Goal: Information Seeking & Learning: Learn about a topic

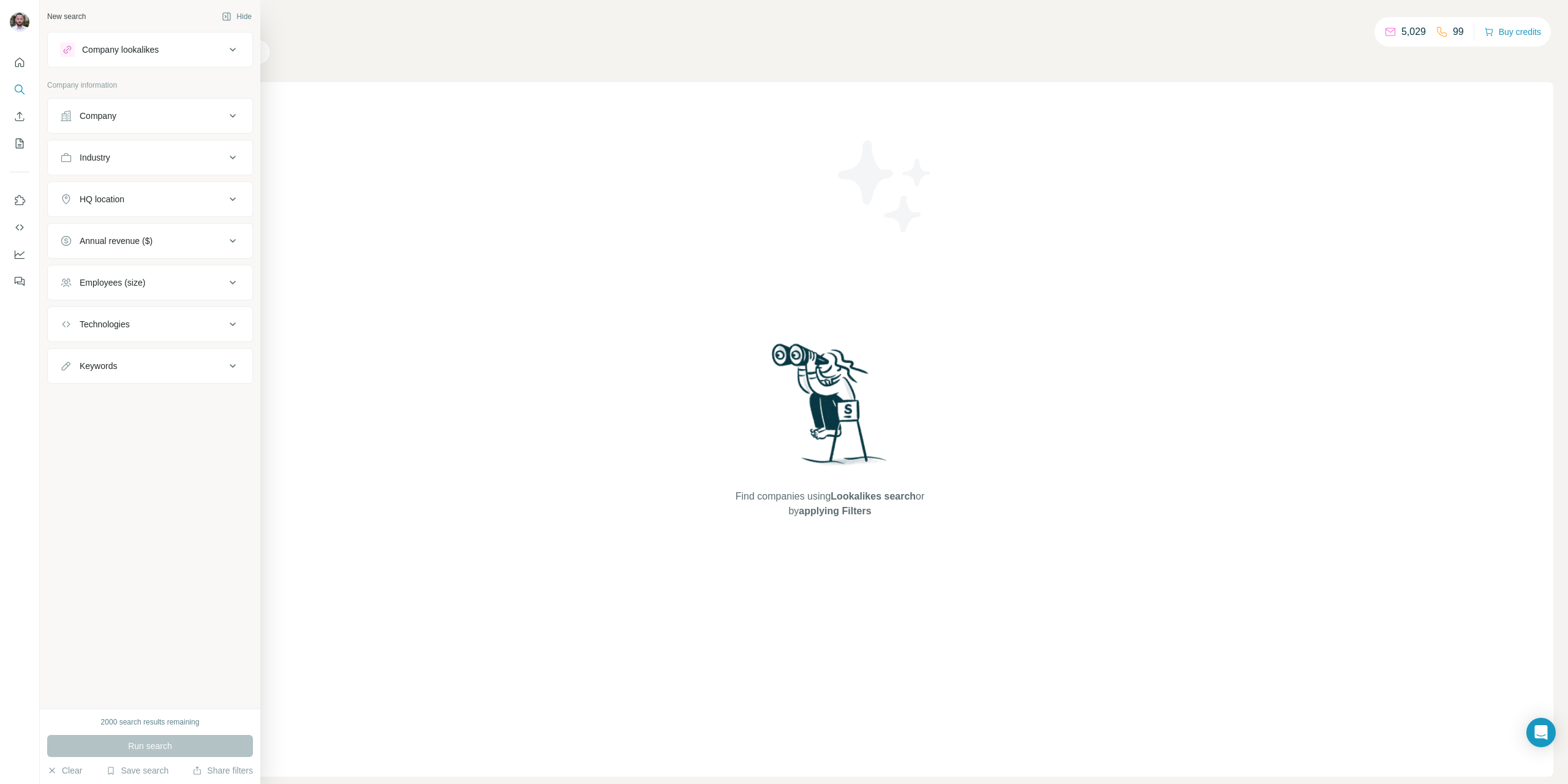
click at [190, 163] on button "Industry" at bounding box center [150, 158] width 204 height 29
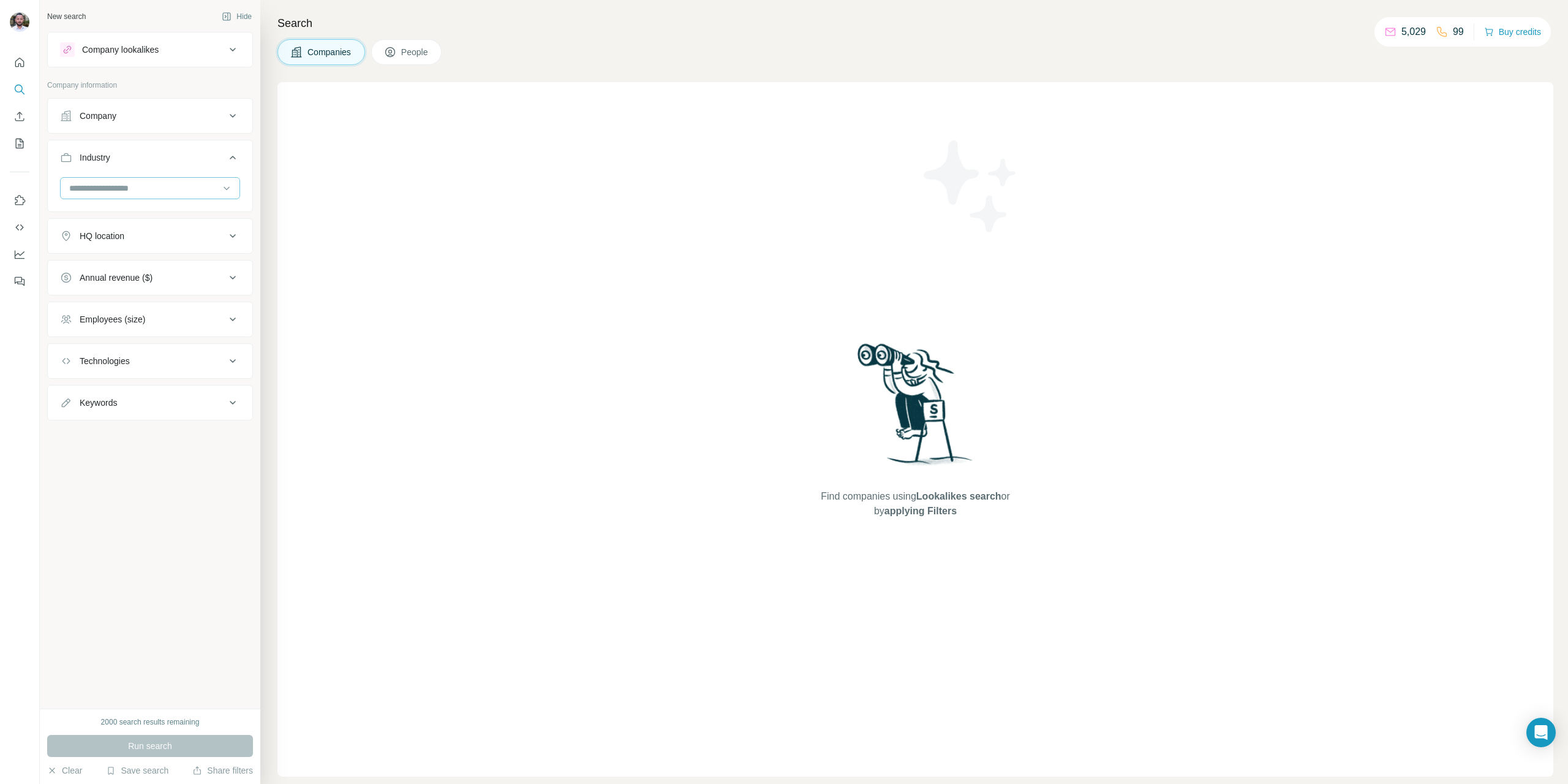
click at [177, 183] on input at bounding box center [144, 188] width 151 height 13
click at [309, 146] on div "Find companies using Lookalikes search or by applying Filters" at bounding box center [915, 429] width 1276 height 694
click at [154, 42] on div "Company lookalikes" at bounding box center [143, 49] width 165 height 15
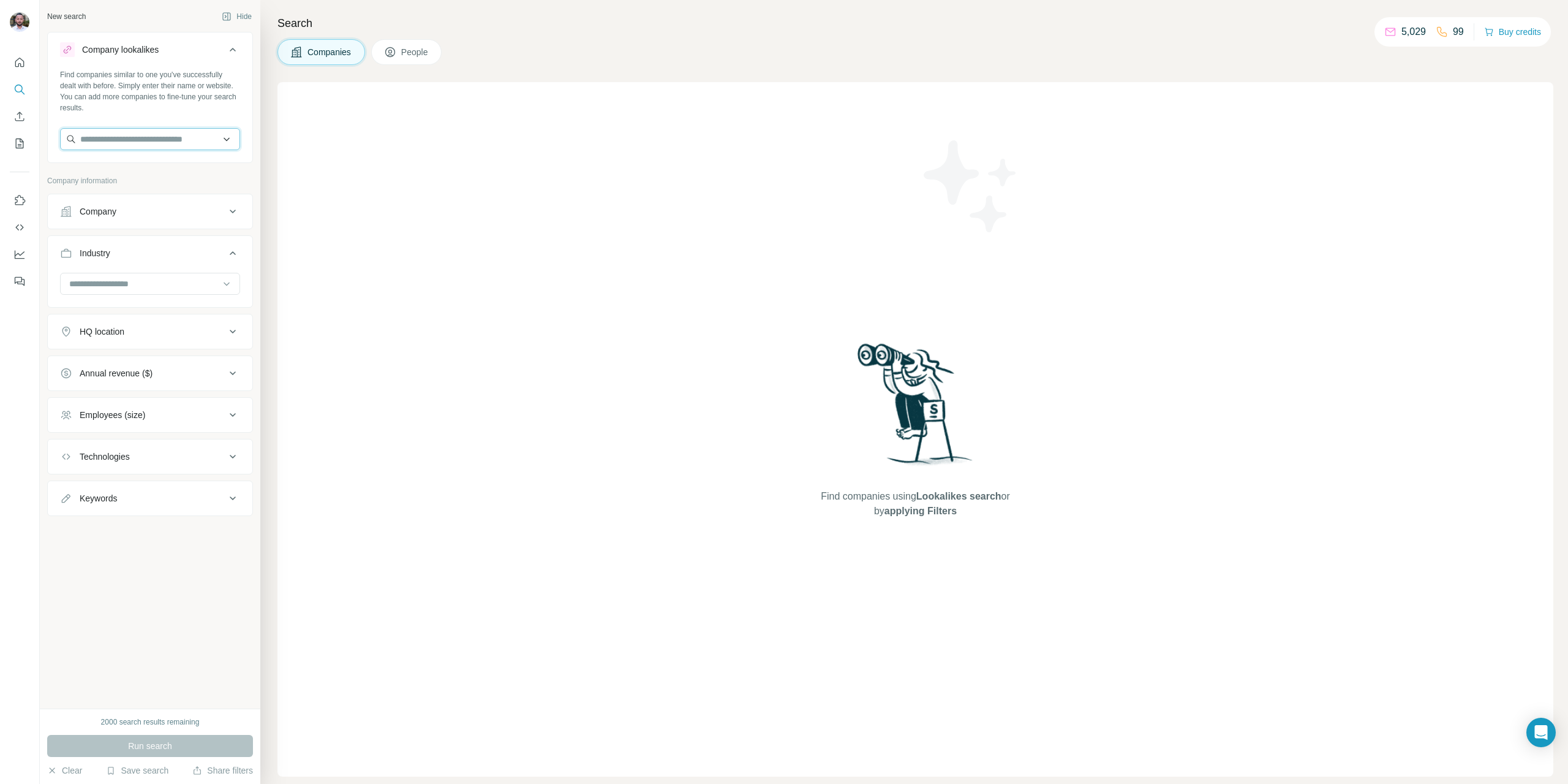
click at [142, 131] on input "text" at bounding box center [150, 139] width 180 height 22
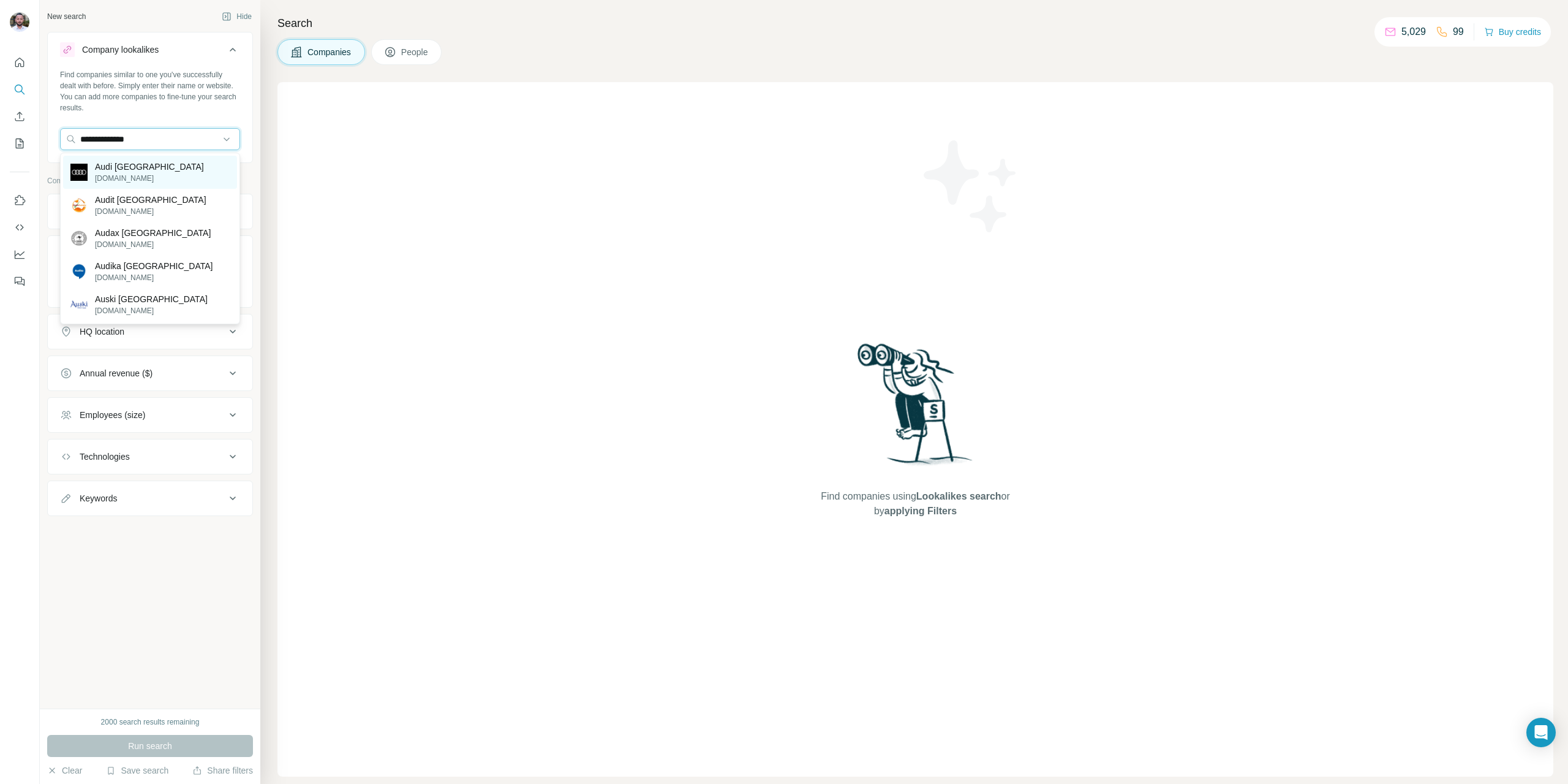
type input "**********"
click at [128, 167] on p "Audi [GEOGRAPHIC_DATA]" at bounding box center [149, 166] width 109 height 12
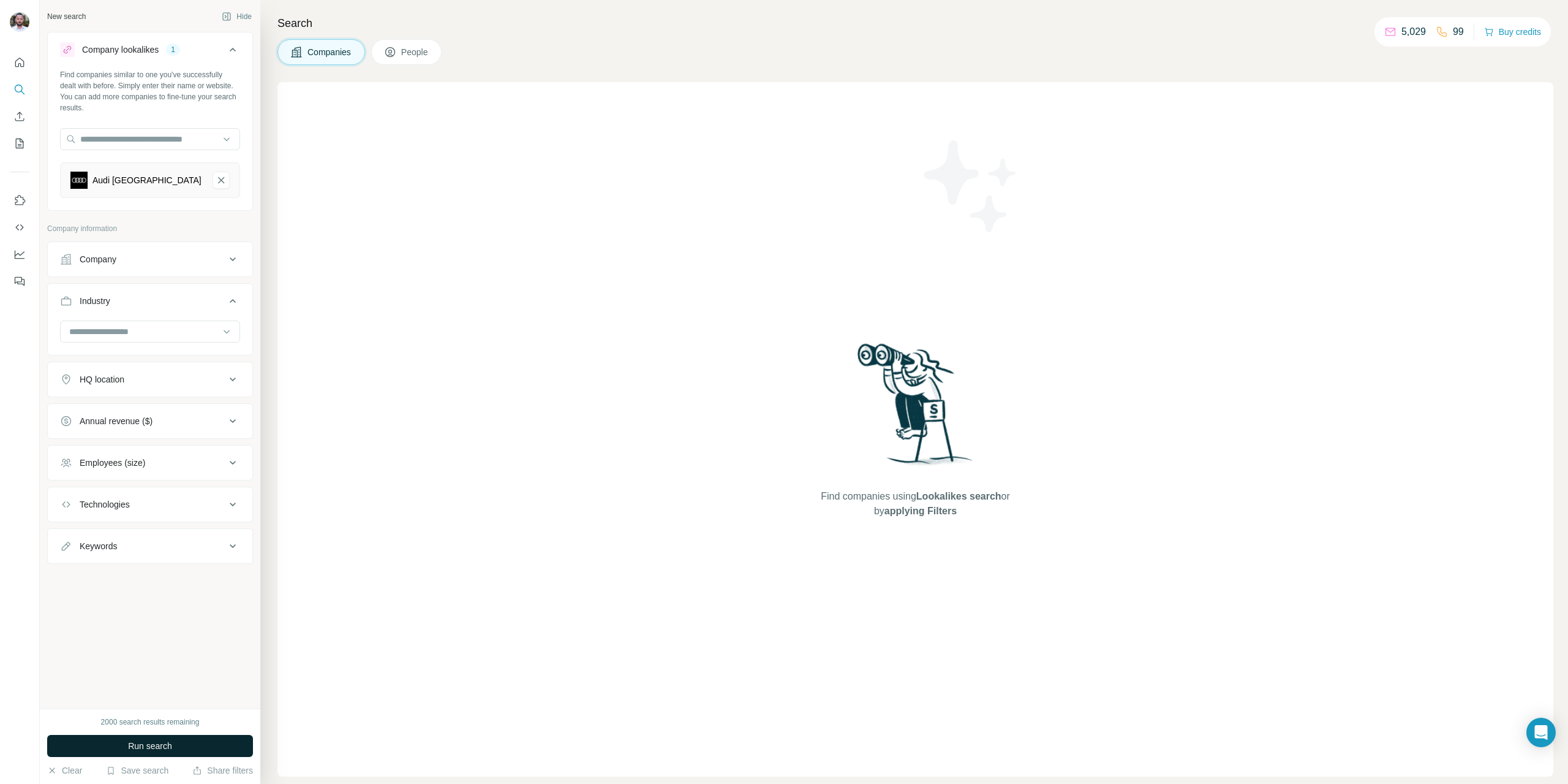
click at [138, 748] on span "Run search" at bounding box center [150, 746] width 44 height 12
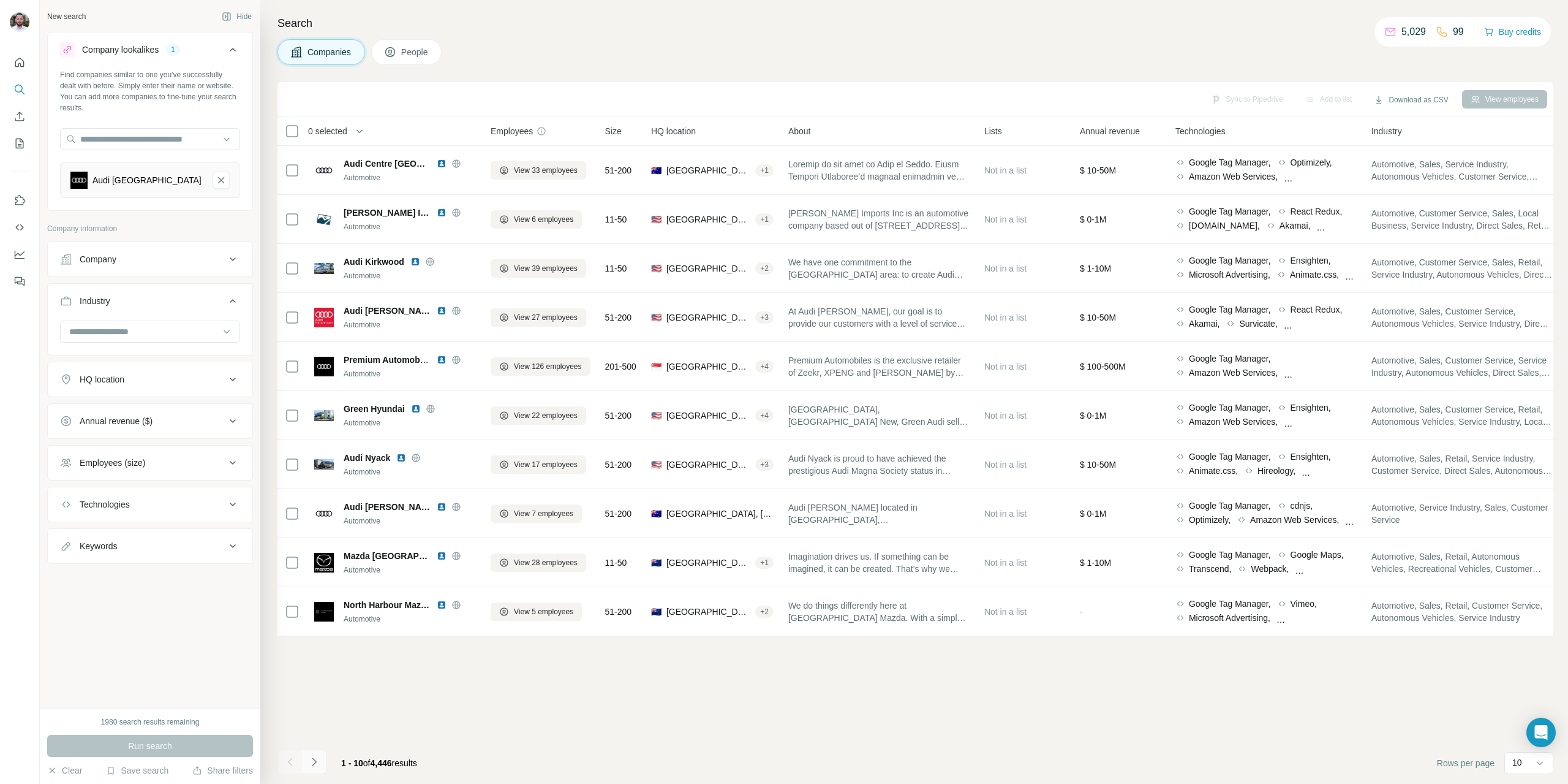
click at [321, 763] on button "Navigate to next page" at bounding box center [314, 762] width 24 height 24
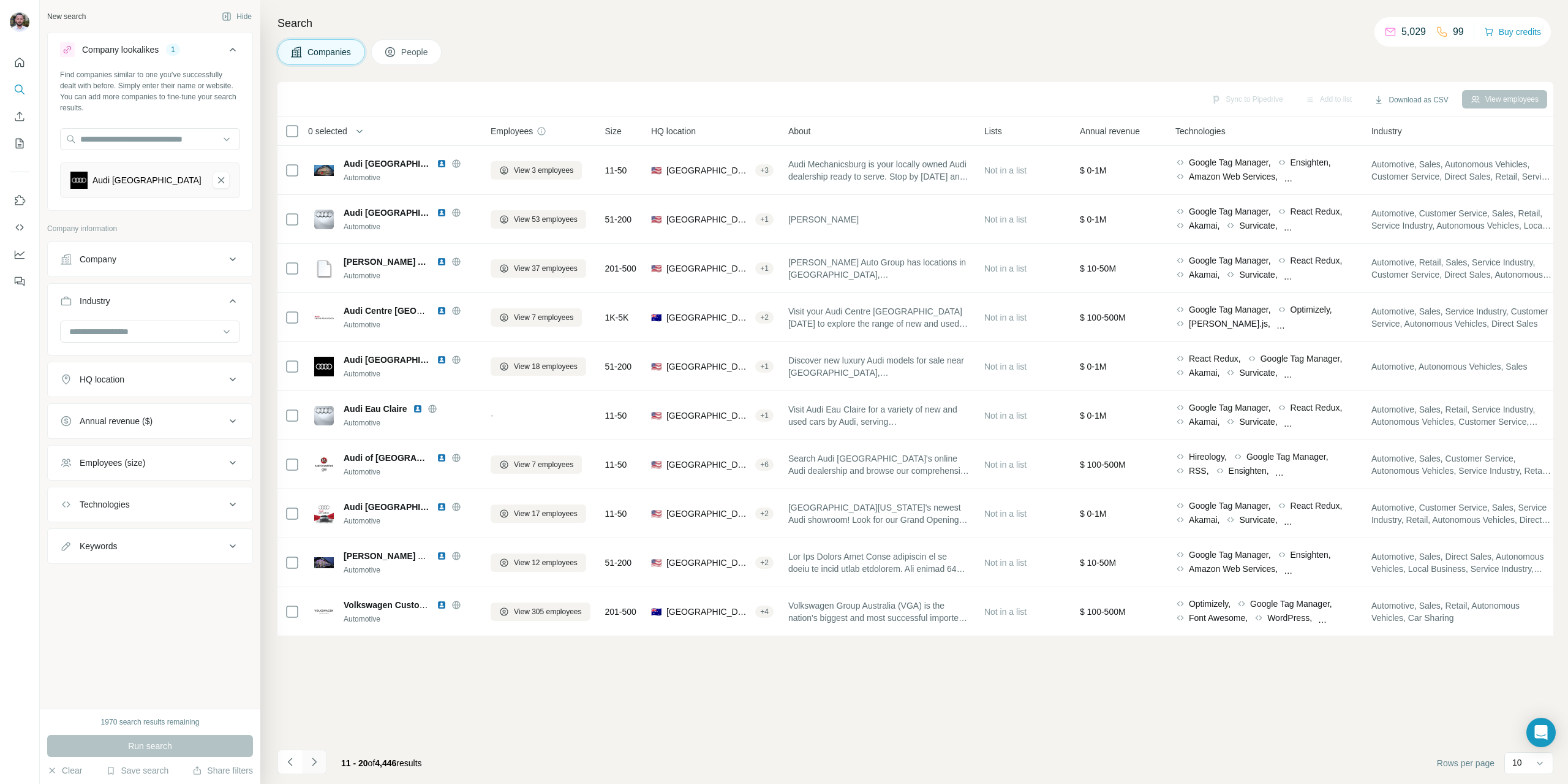
click at [321, 763] on button "Navigate to next page" at bounding box center [314, 762] width 24 height 24
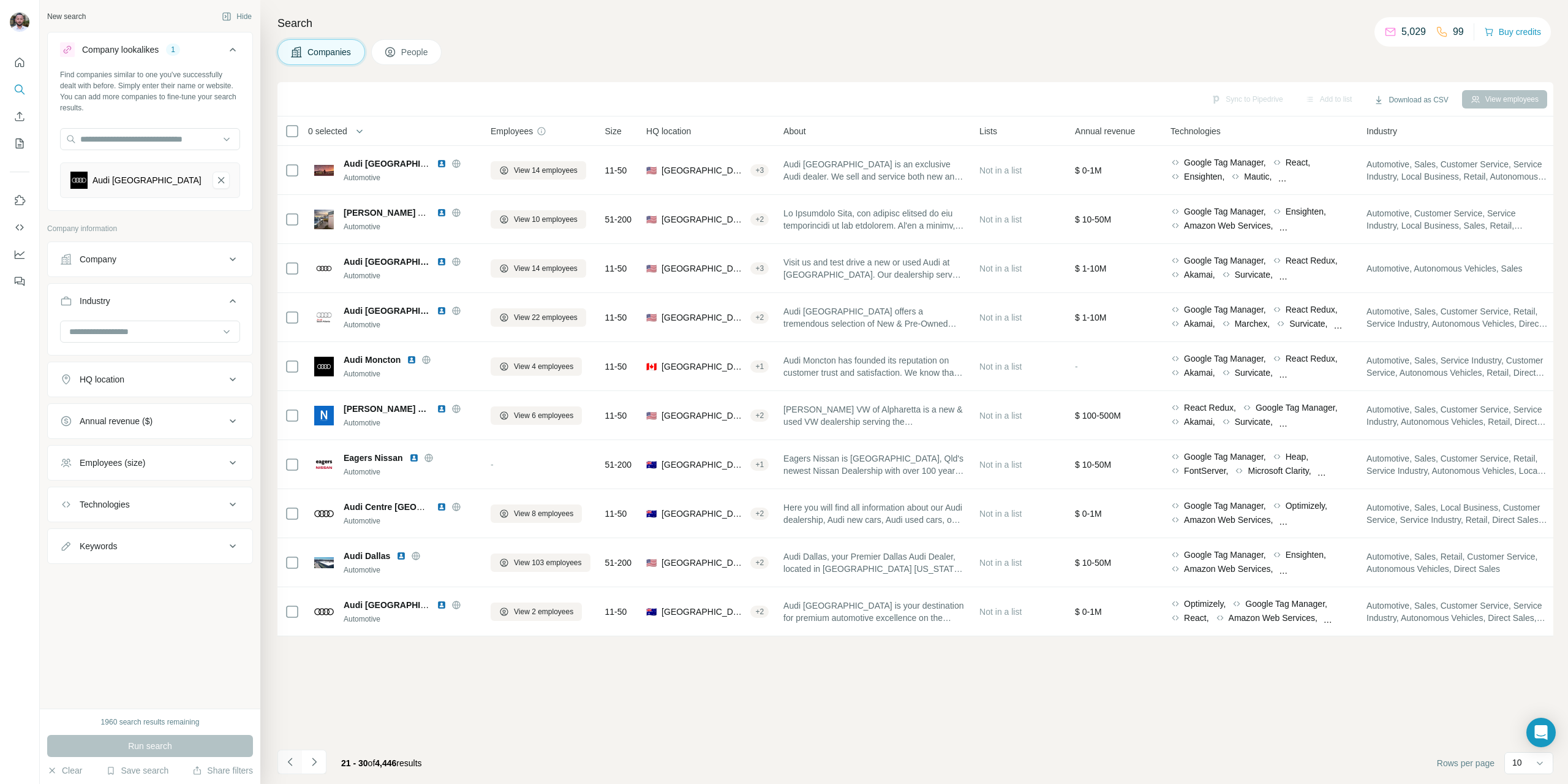
click at [295, 760] on icon "Navigate to previous page" at bounding box center [290, 762] width 12 height 12
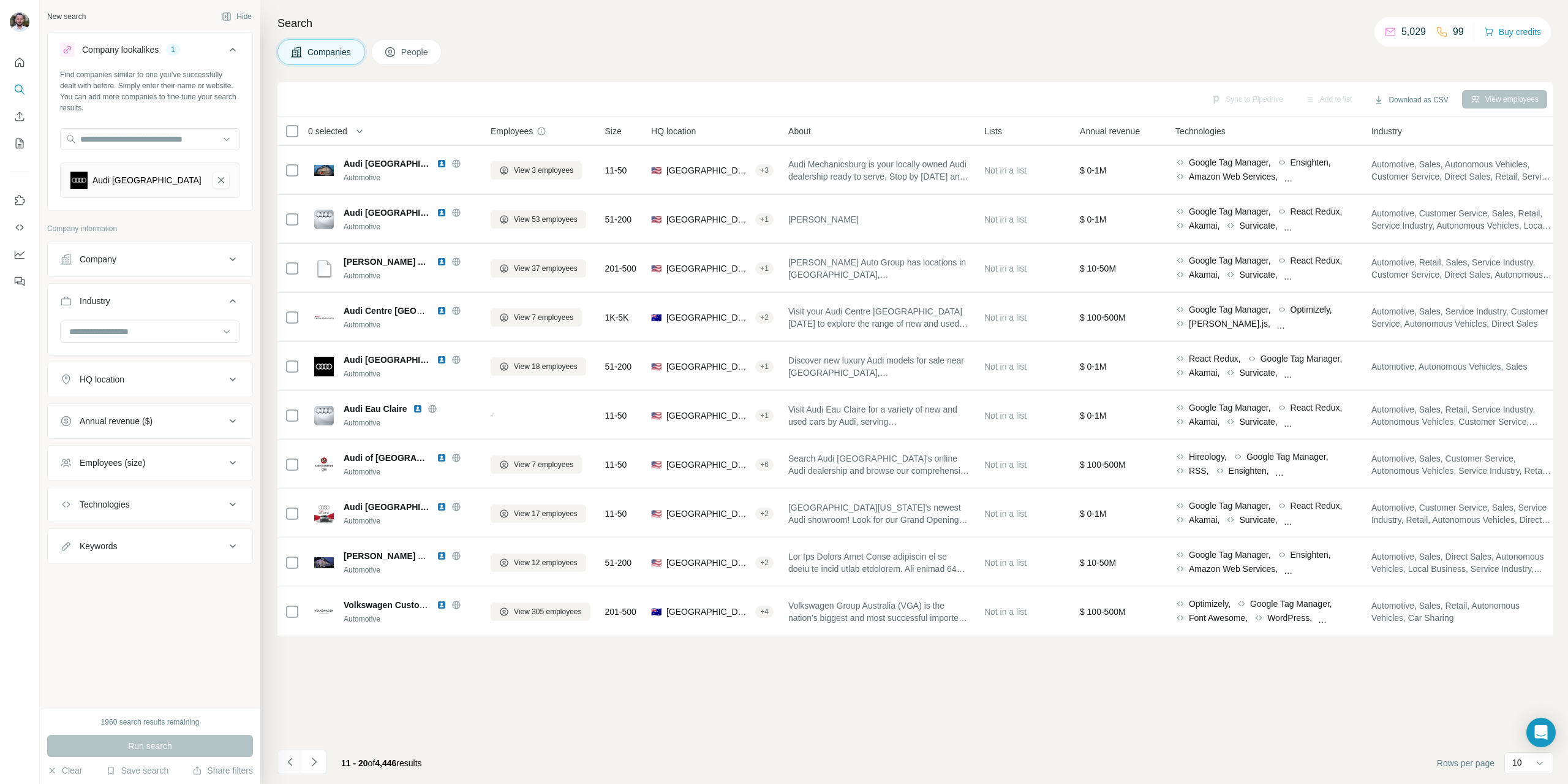
click at [295, 760] on icon "Navigate to previous page" at bounding box center [290, 762] width 12 height 12
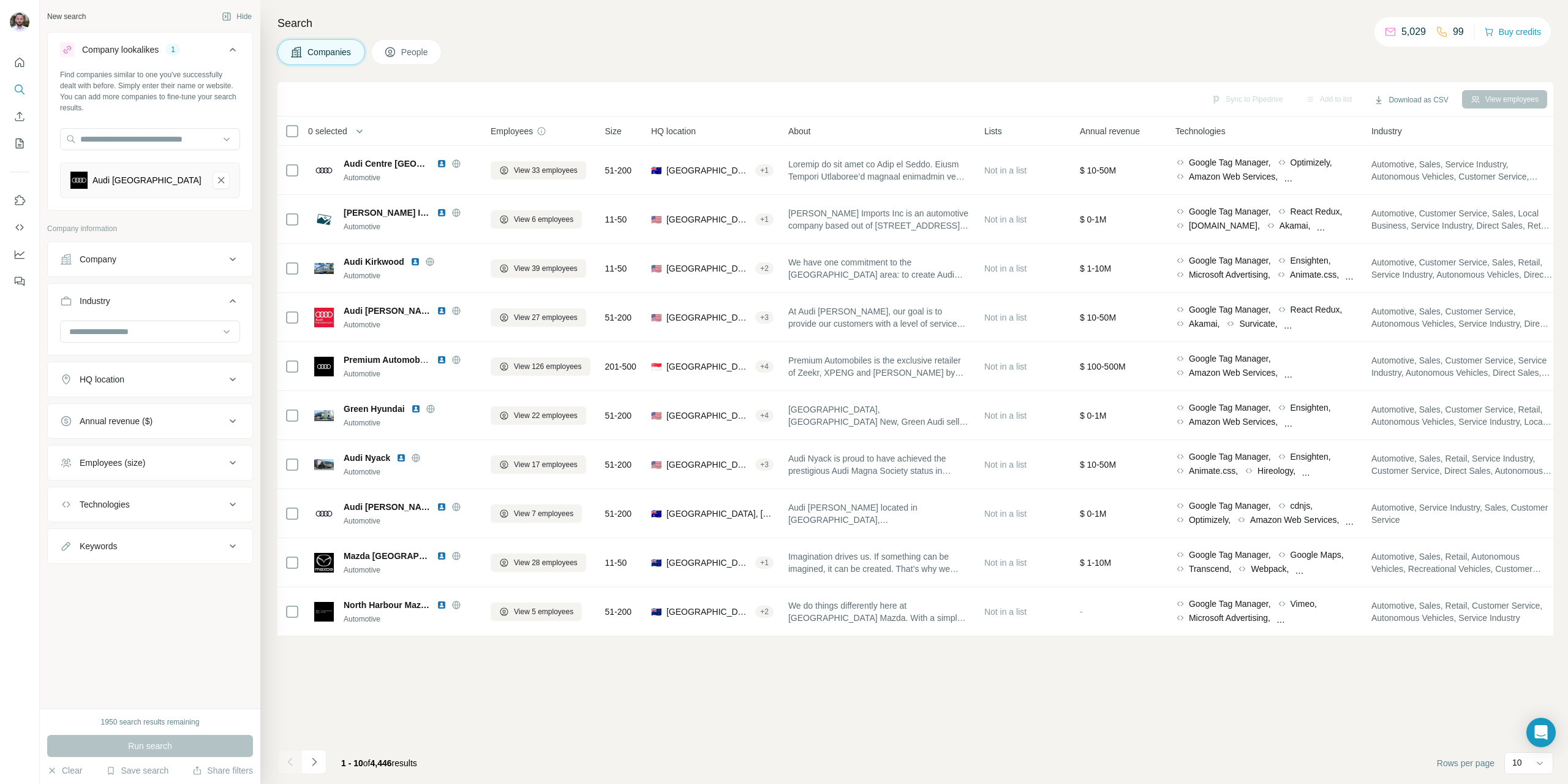
click at [187, 476] on button "Employees (size)" at bounding box center [150, 463] width 204 height 29
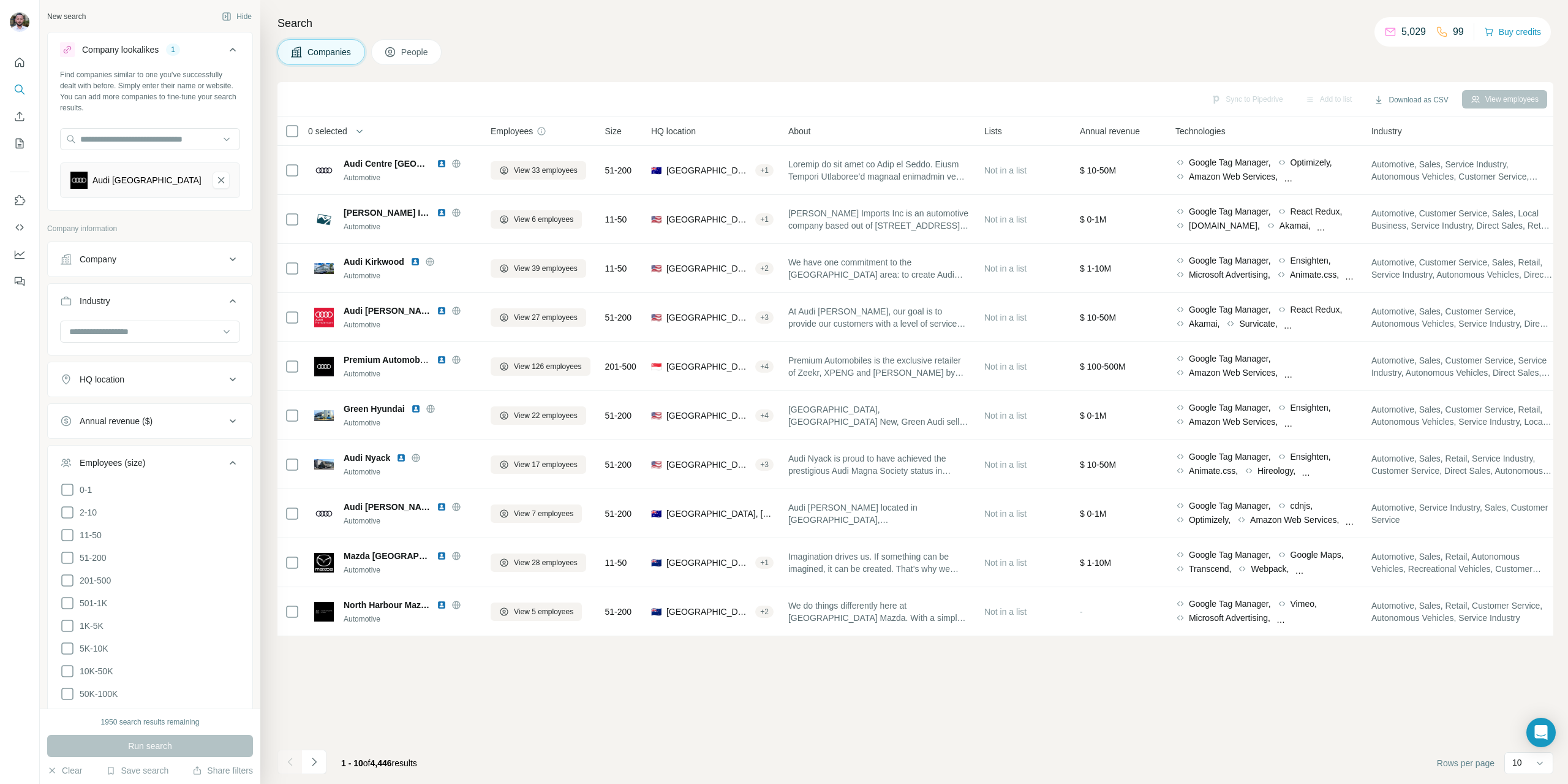
click at [247, 303] on div "New search Hide Company lookalikes 1 Find companies similar to one you've succe…" at bounding box center [150, 354] width 220 height 708
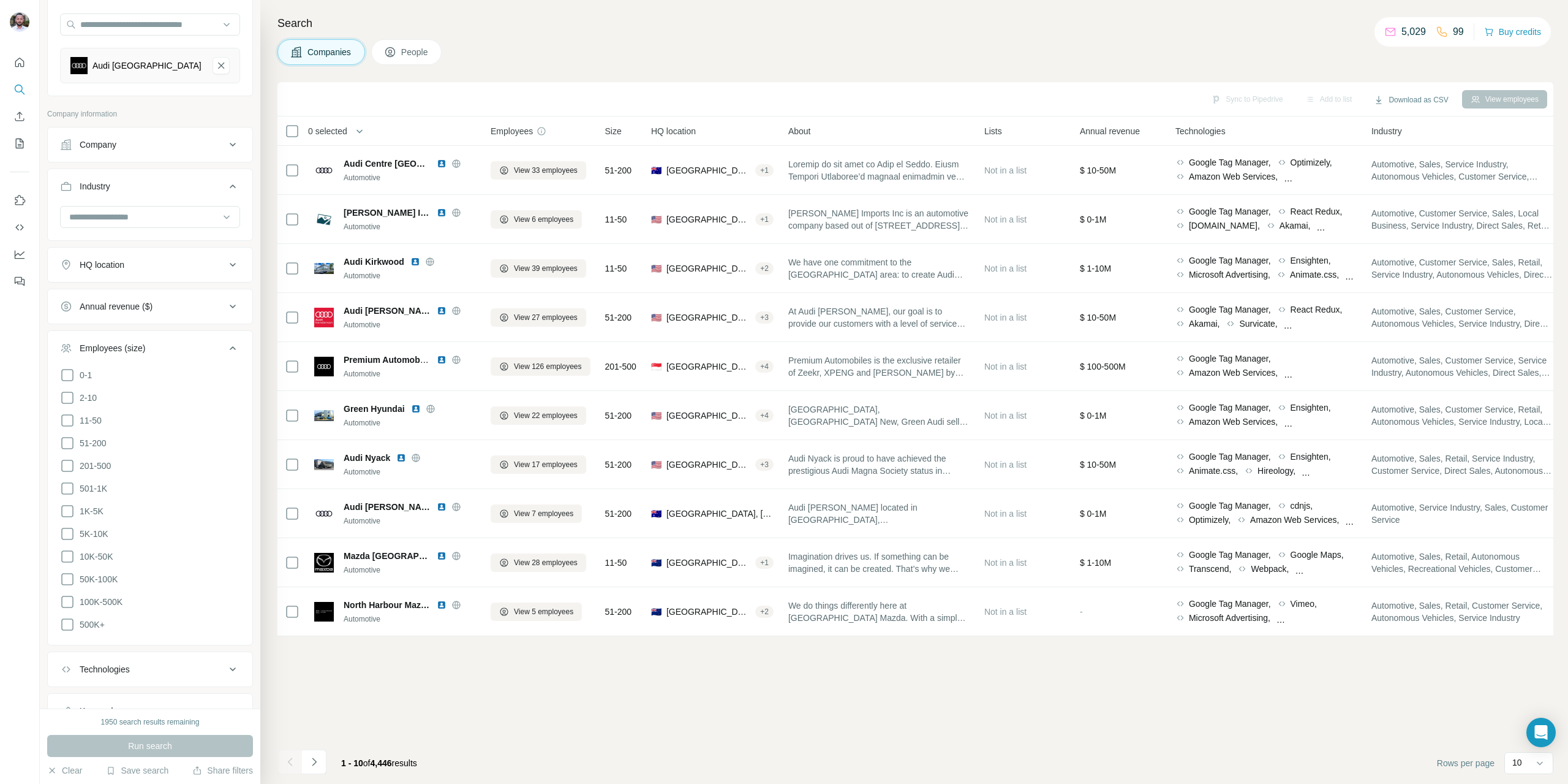
scroll to position [162, 0]
click at [182, 658] on div "Keywords" at bounding box center [143, 663] width 165 height 12
click at [168, 647] on input "text" at bounding box center [138, 658] width 156 height 22
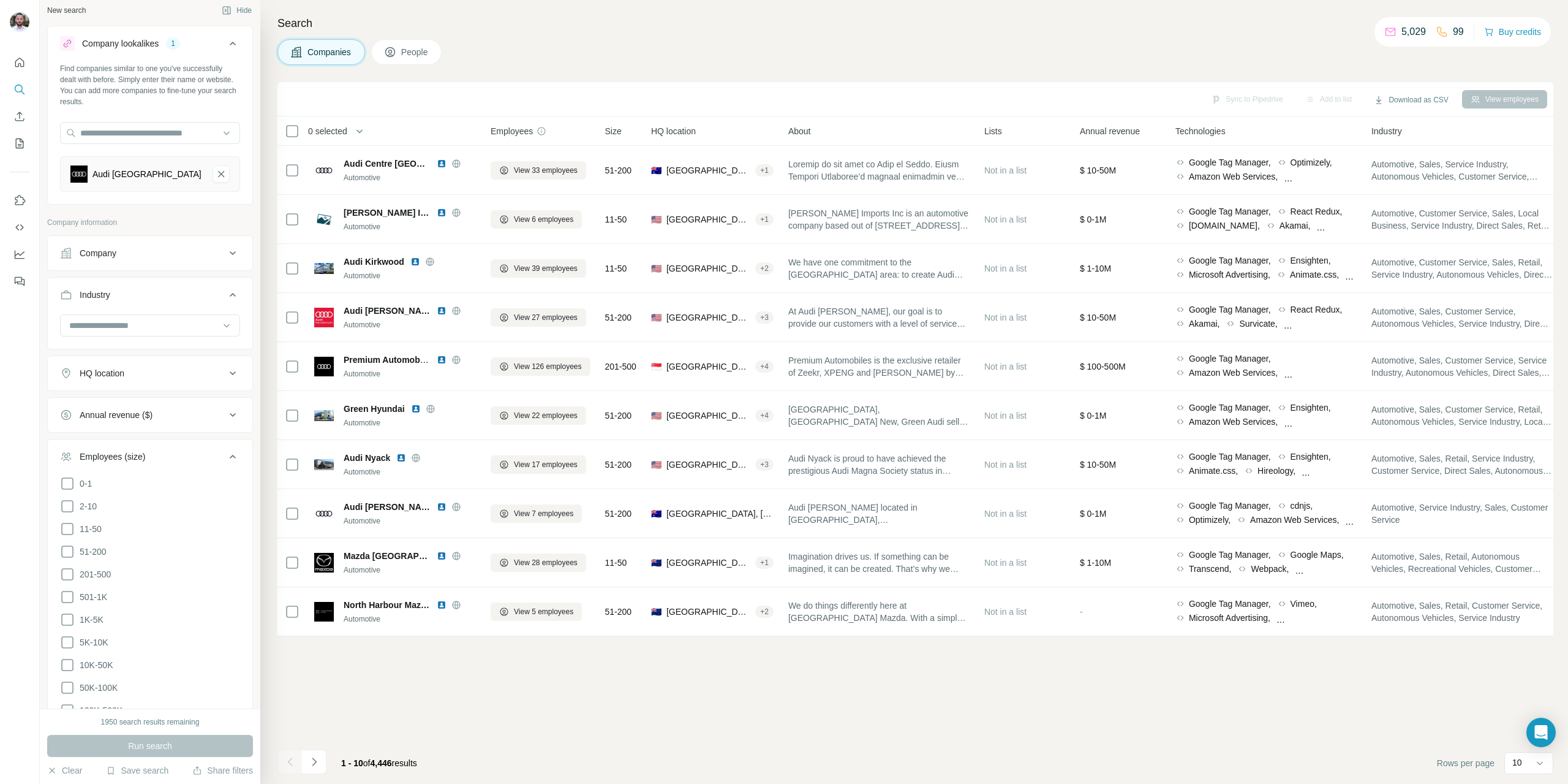
scroll to position [0, 0]
drag, startPoint x: 384, startPoint y: 52, endPoint x: 378, endPoint y: 61, distance: 10.8
click at [384, 52] on button "People" at bounding box center [406, 52] width 71 height 26
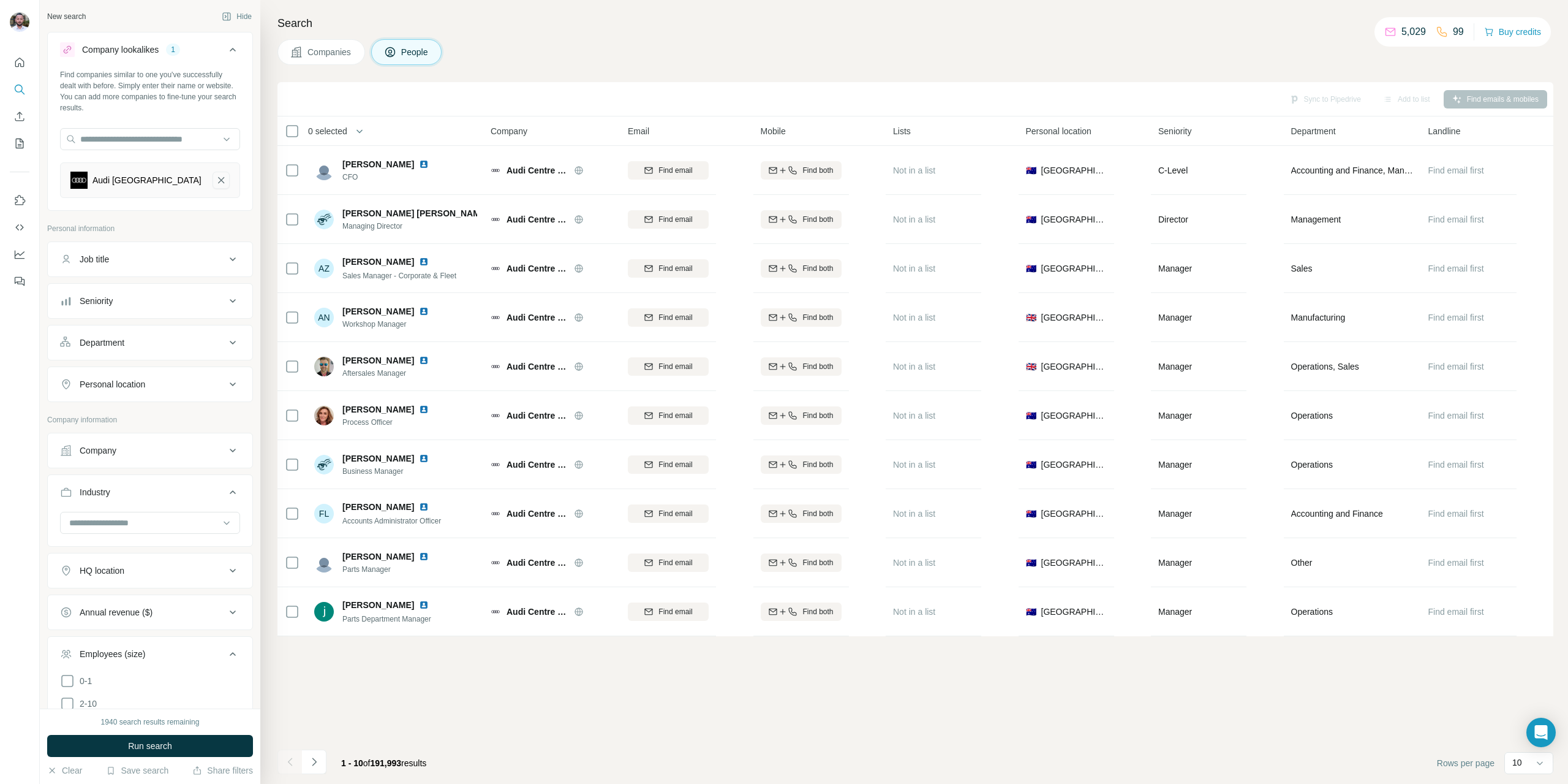
click at [218, 179] on icon "Audi Australia-remove-button" at bounding box center [221, 180] width 6 height 6
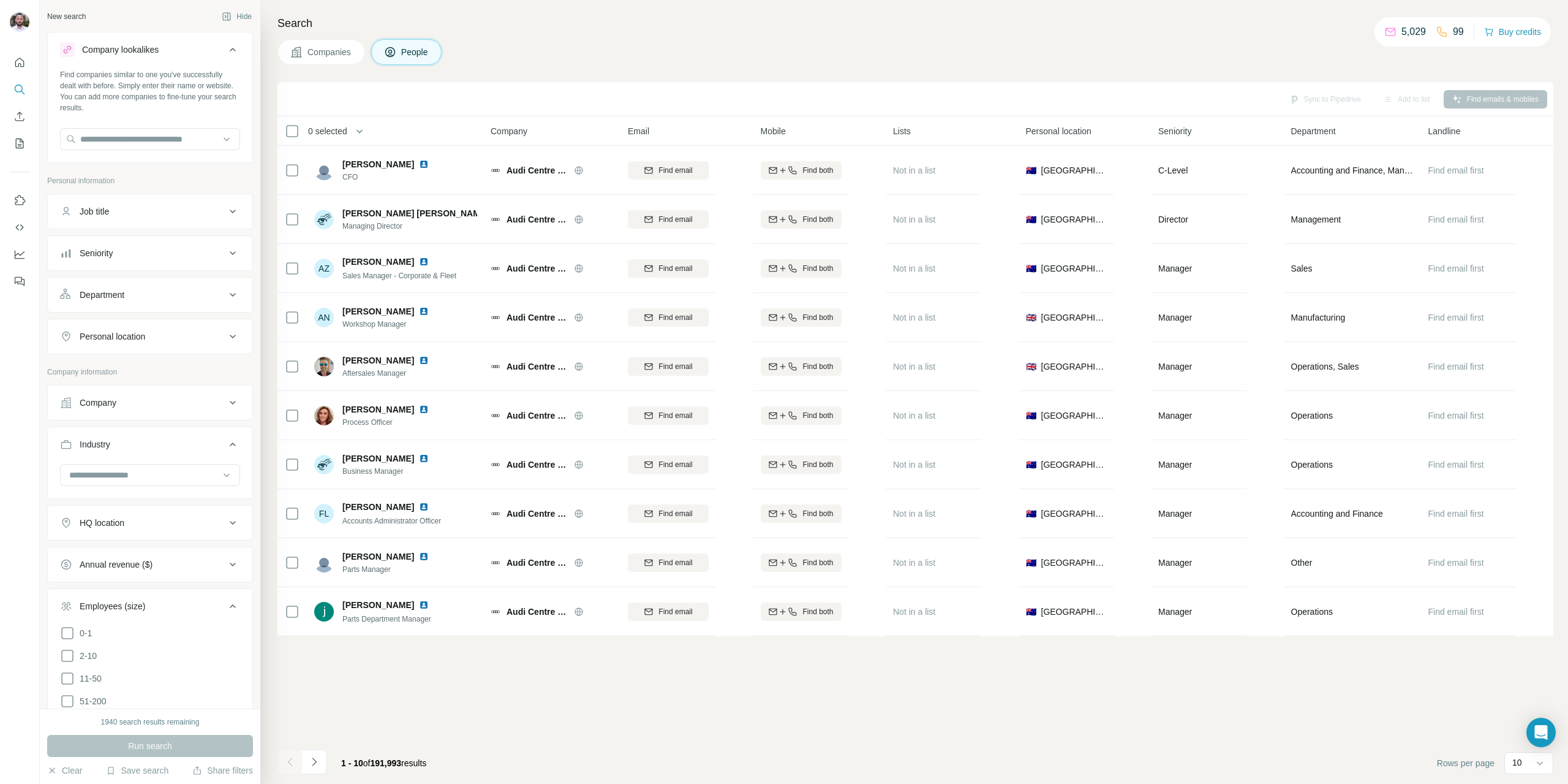
click at [130, 150] on div at bounding box center [150, 140] width 180 height 24
click at [140, 138] on input "text" at bounding box center [150, 139] width 180 height 22
type input "**********"
click at [150, 163] on p "General Motors" at bounding box center [124, 166] width 59 height 12
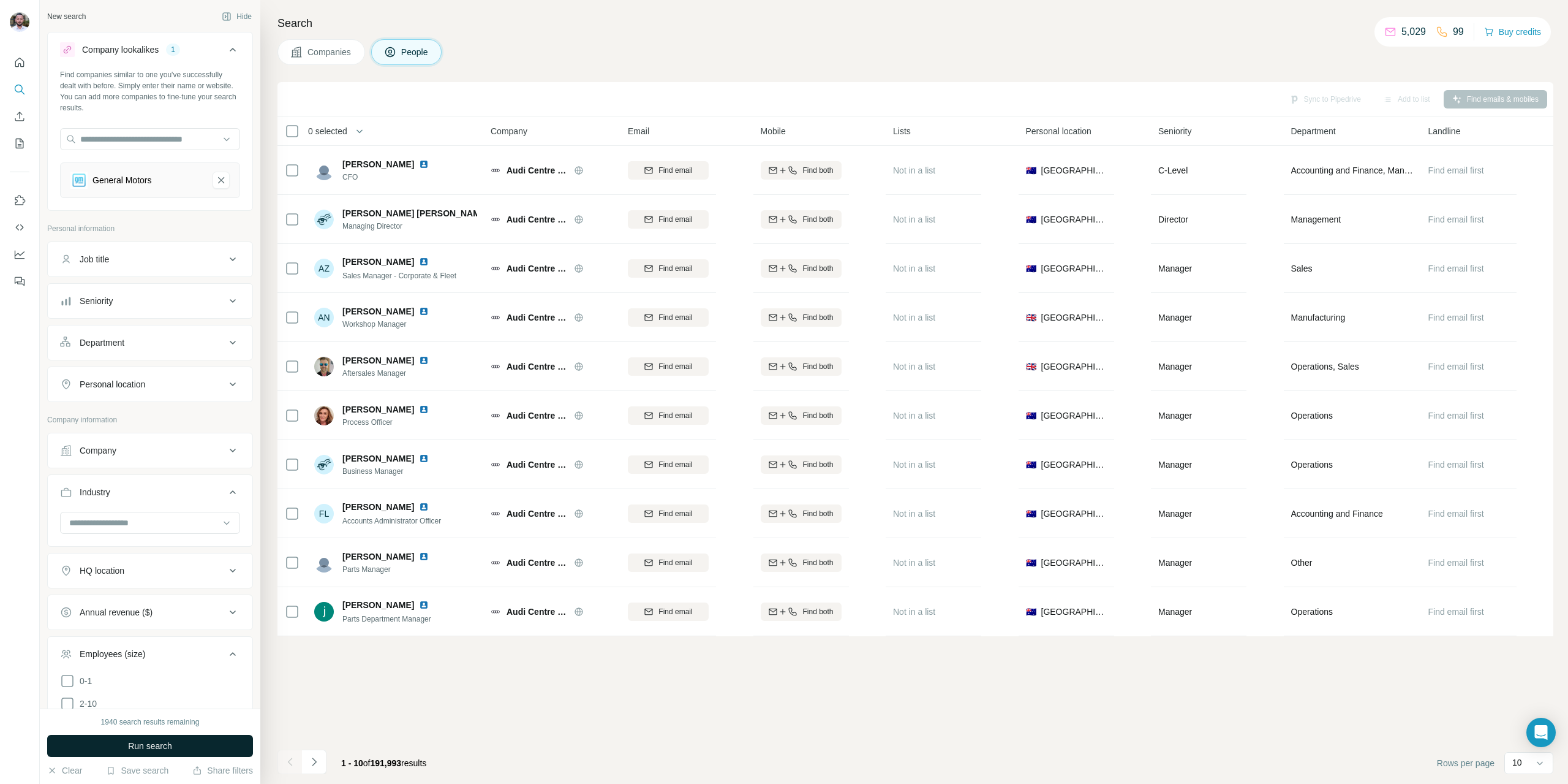
click at [142, 740] on span "Run search" at bounding box center [150, 746] width 44 height 12
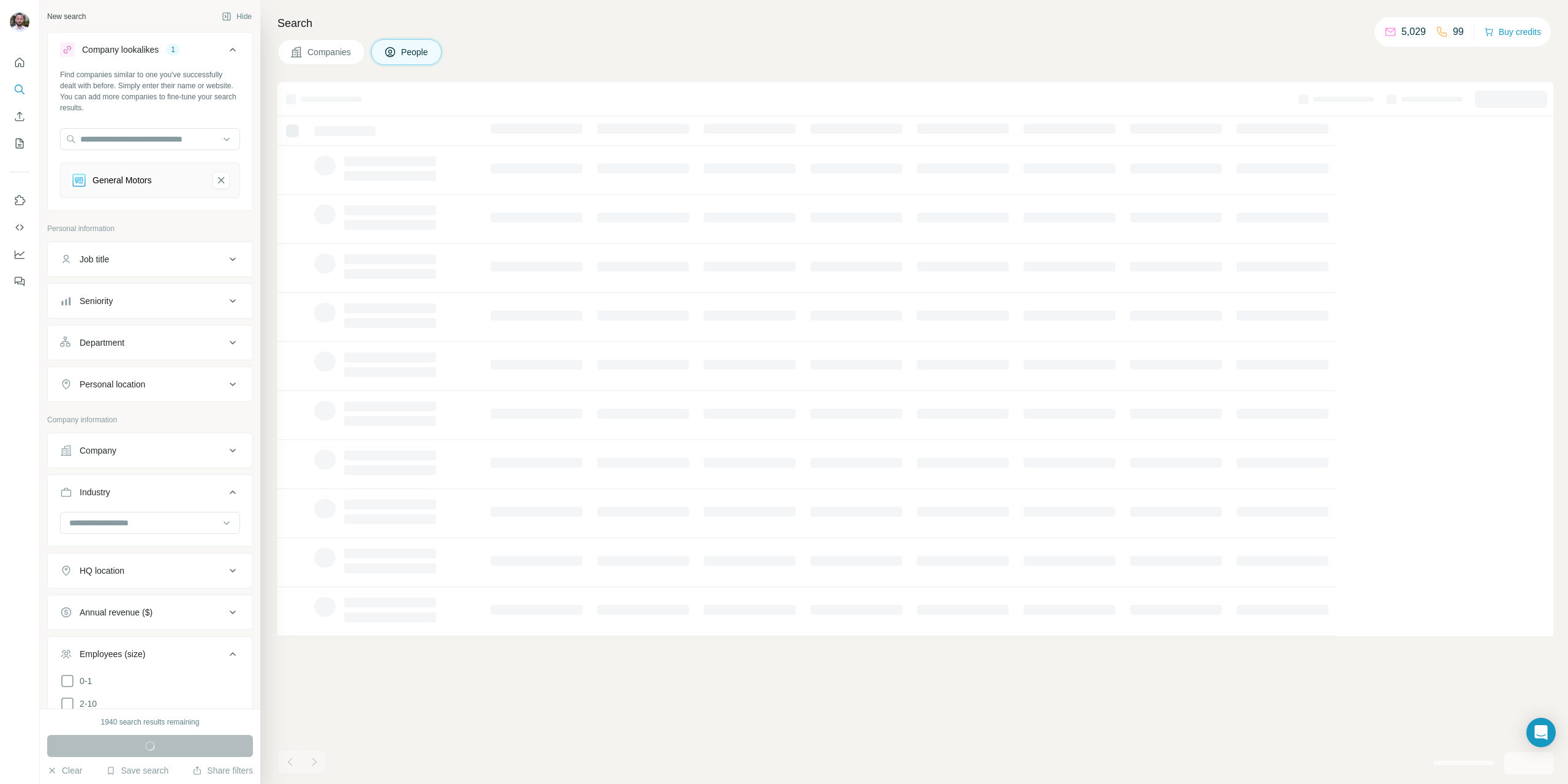
click at [174, 302] on div "Seniority" at bounding box center [143, 301] width 165 height 12
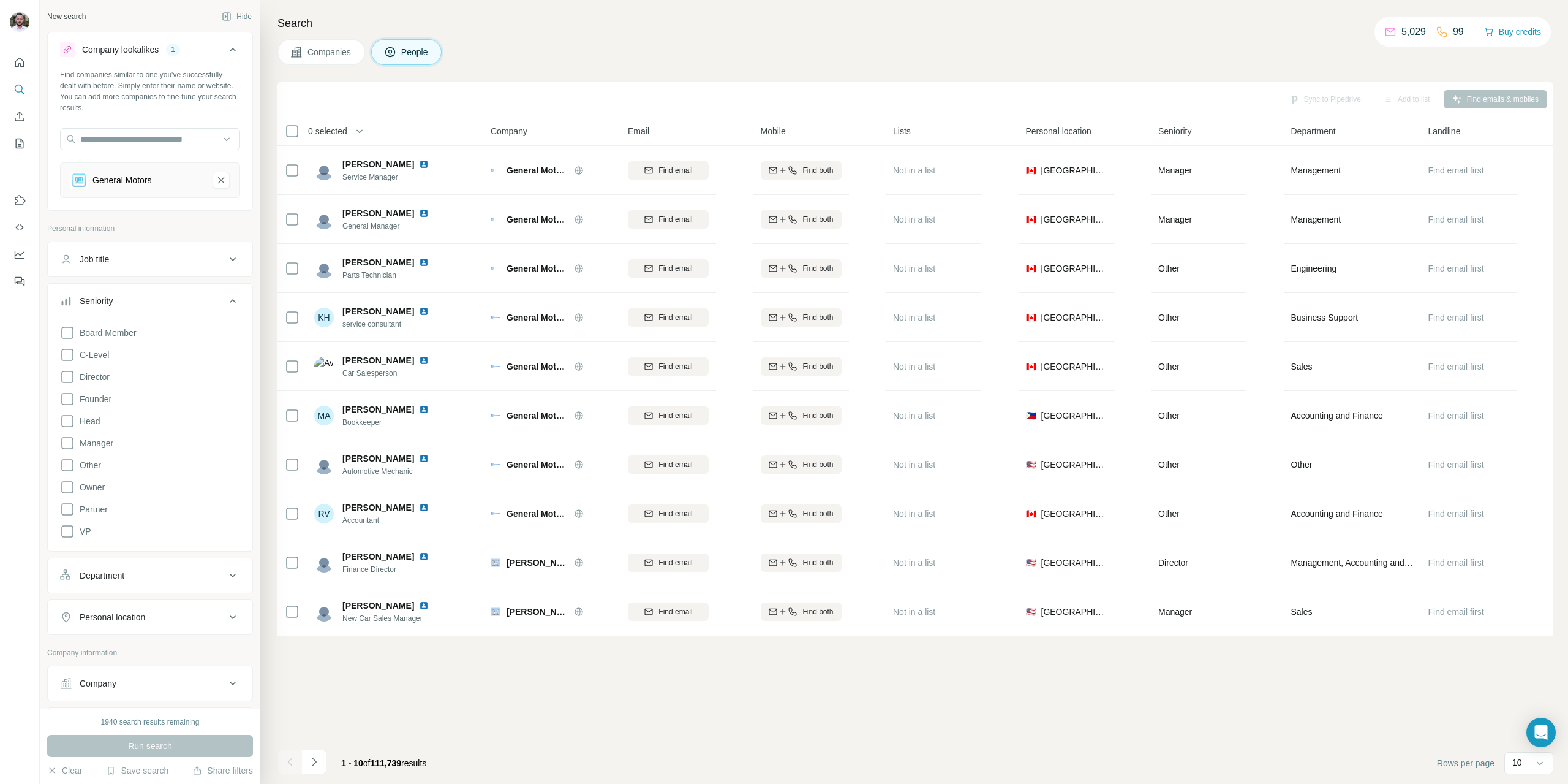
scroll to position [245, 0]
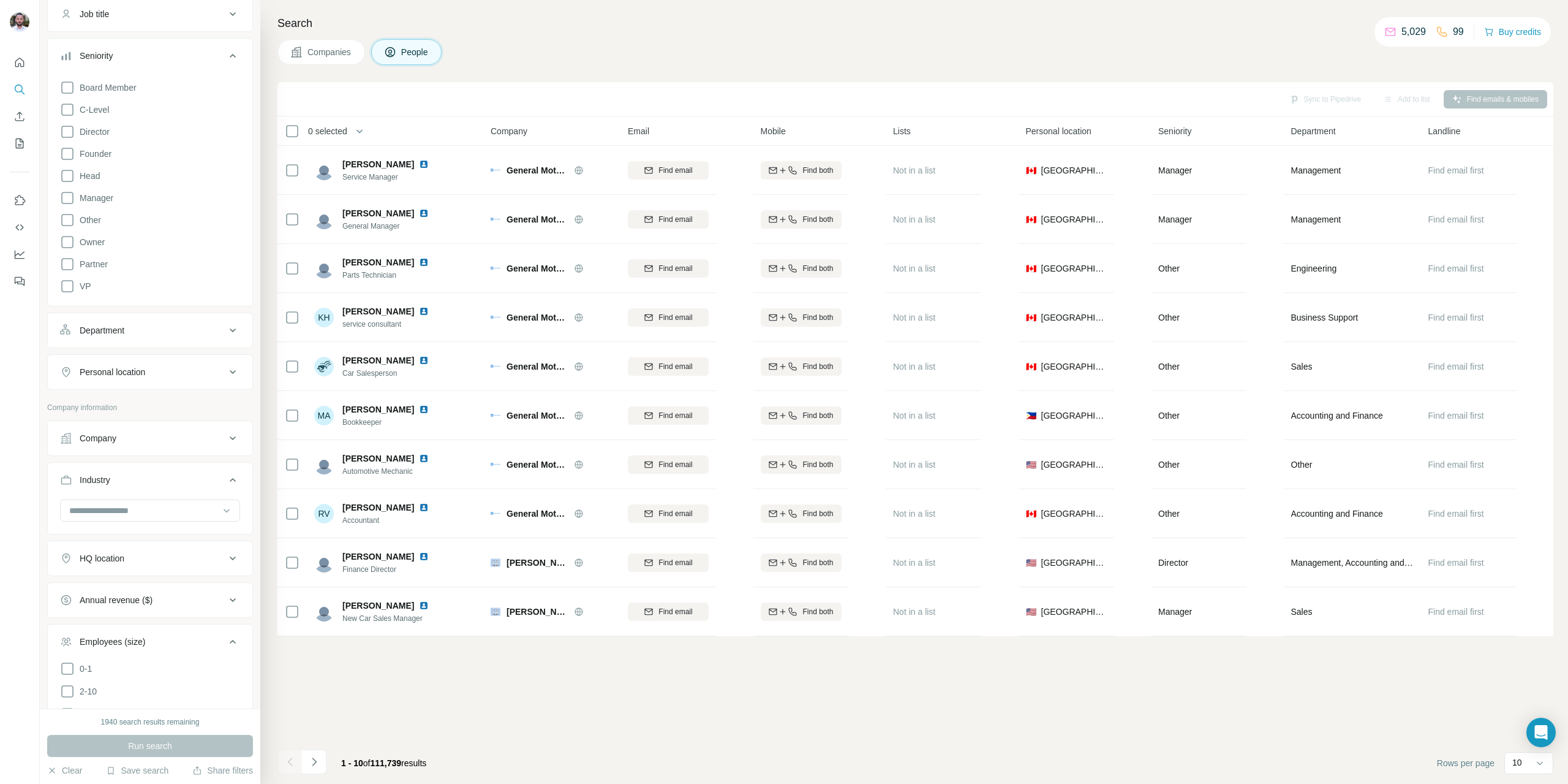
click at [153, 374] on div "Personal location" at bounding box center [143, 372] width 165 height 12
click at [144, 399] on input "text" at bounding box center [150, 403] width 180 height 22
type input "******"
click at [130, 438] on div "🇦🇺 [GEOGRAPHIC_DATA]" at bounding box center [145, 435] width 150 height 15
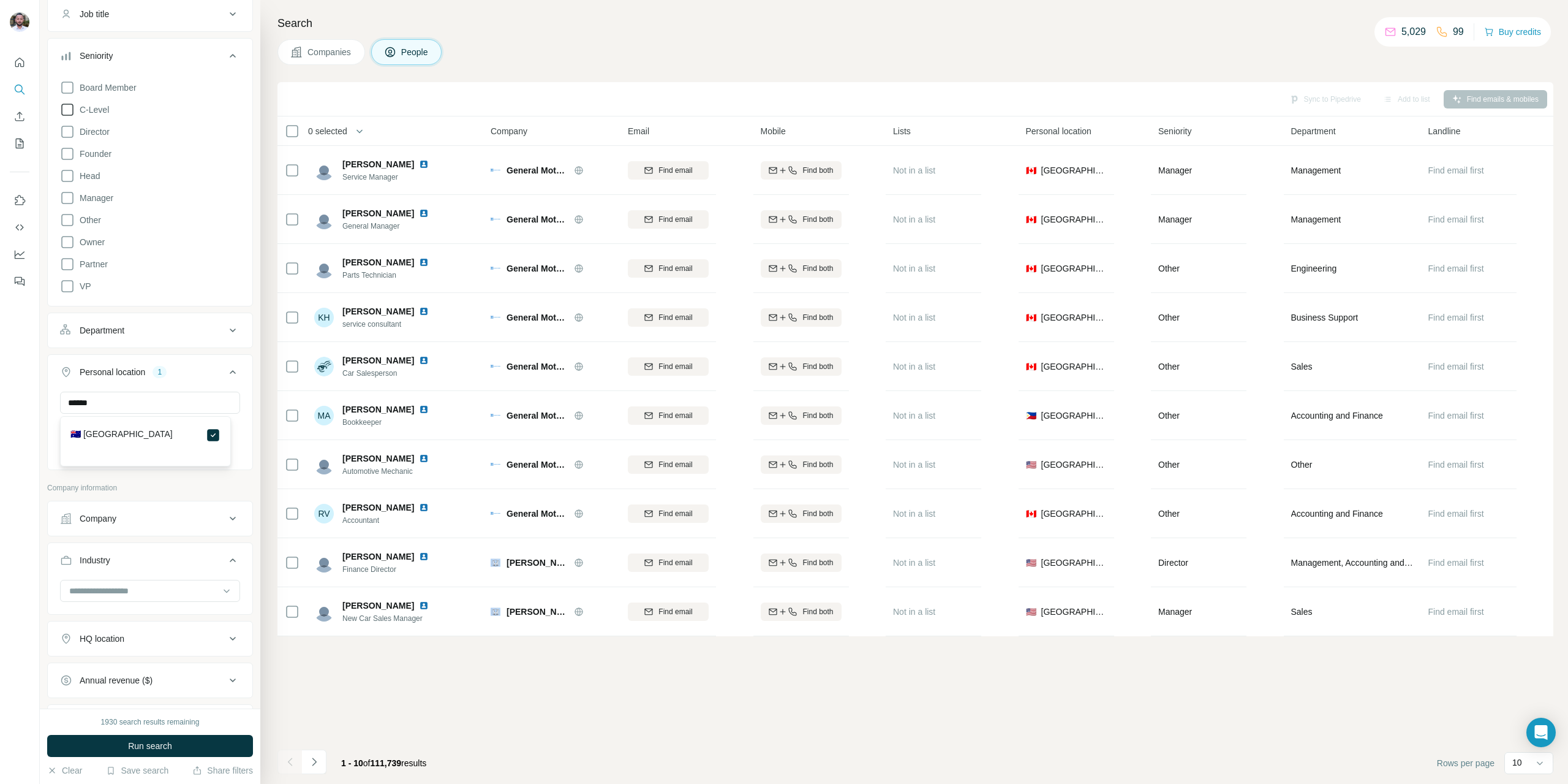
click at [67, 110] on icon at bounding box center [67, 110] width 15 height 15
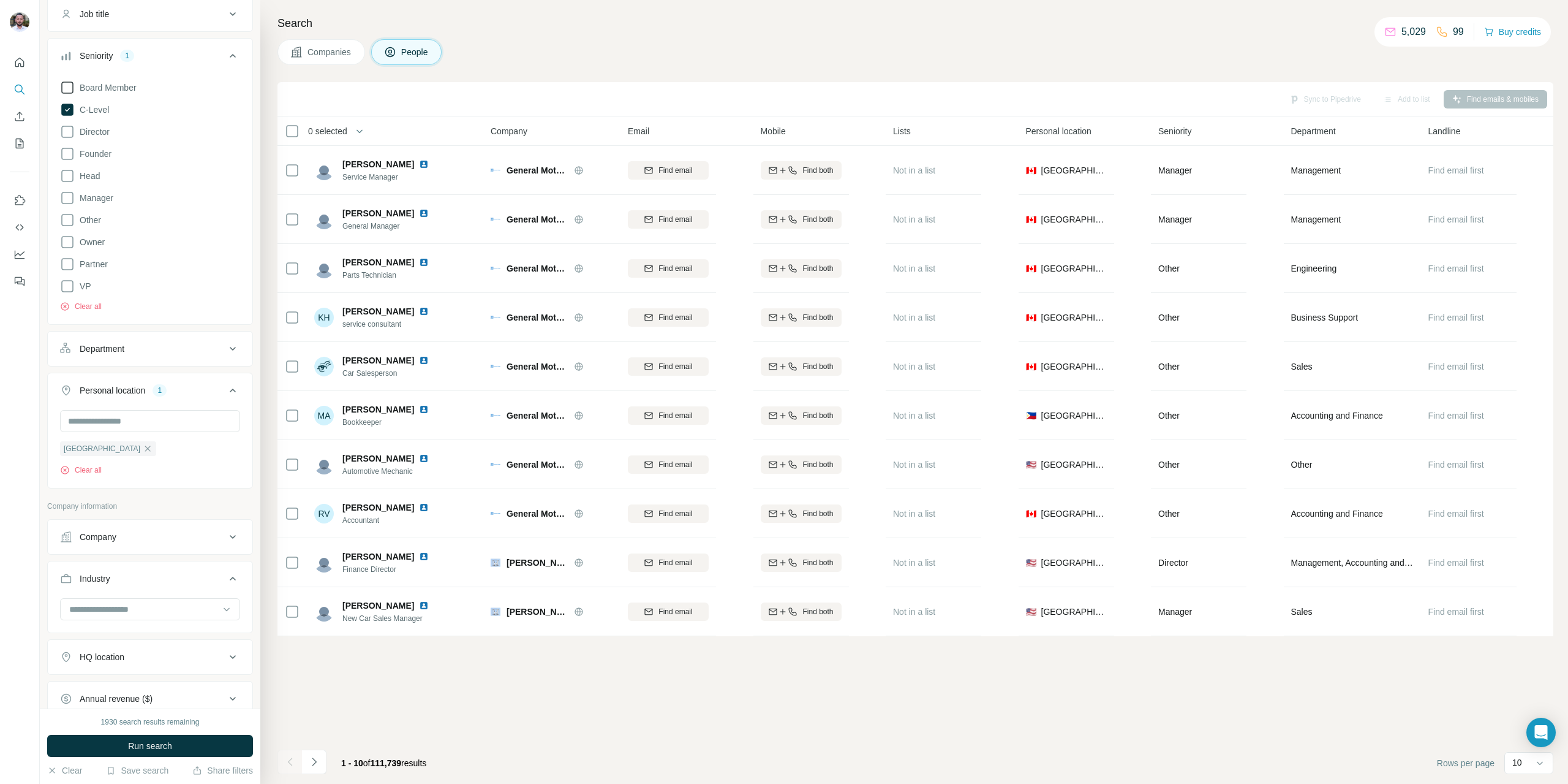
click at [69, 87] on icon at bounding box center [67, 87] width 15 height 15
click at [67, 131] on icon at bounding box center [67, 131] width 15 height 15
click at [67, 153] on icon at bounding box center [67, 153] width 15 height 15
click at [67, 174] on icon at bounding box center [67, 176] width 15 height 15
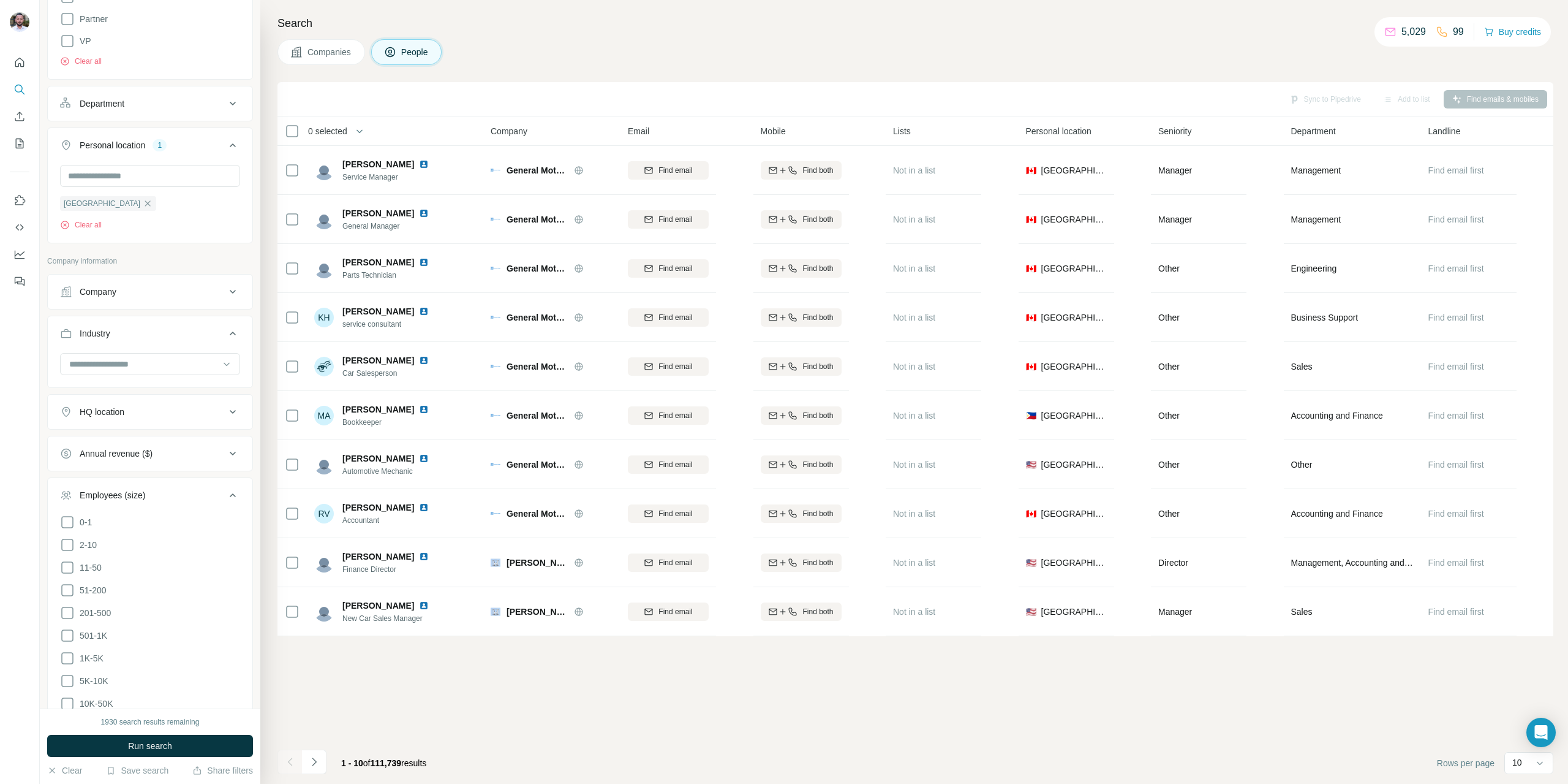
scroll to position [722, 0]
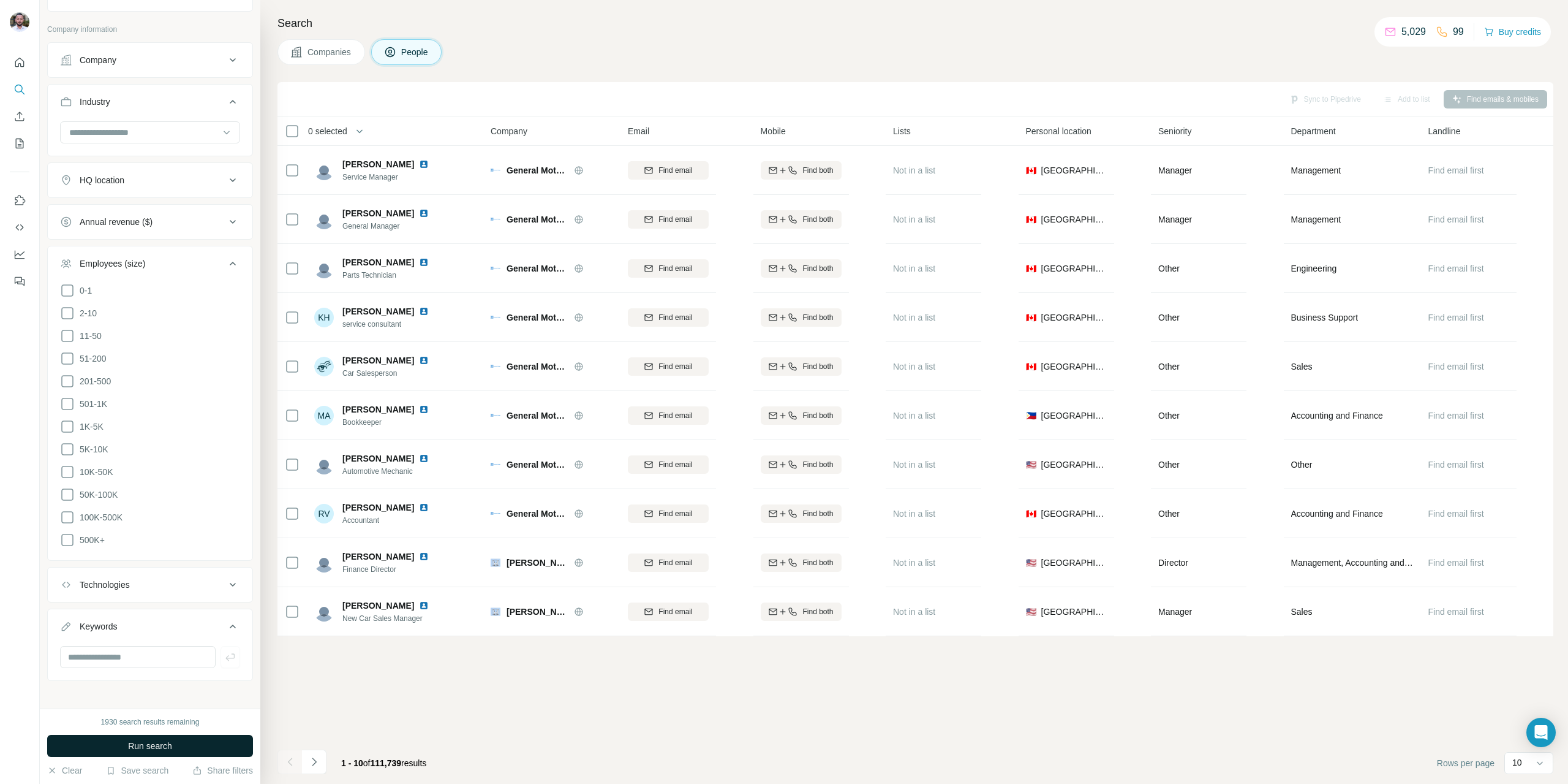
click at [159, 745] on span "Run search" at bounding box center [150, 746] width 44 height 12
